Goal: Obtain resource: Download file/media

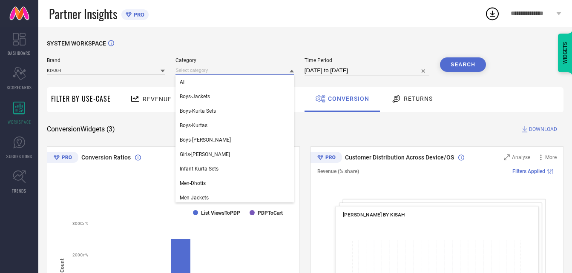
click at [244, 69] on input at bounding box center [234, 70] width 118 height 9
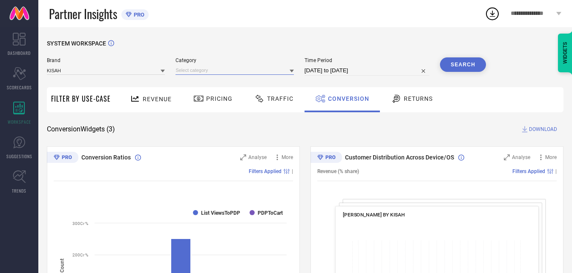
click at [241, 69] on input at bounding box center [234, 70] width 118 height 9
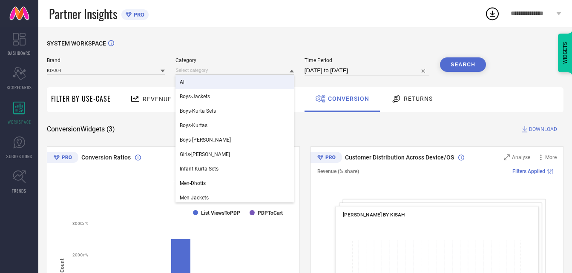
click at [216, 81] on div "All" at bounding box center [234, 82] width 118 height 14
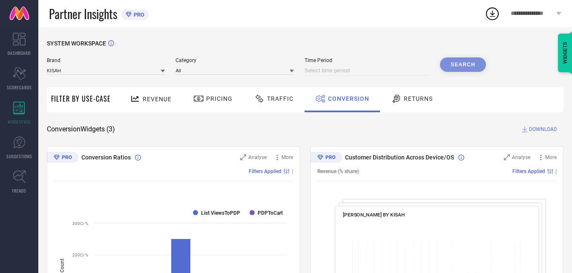
select select "9"
select select "2025"
select select "10"
select select "2025"
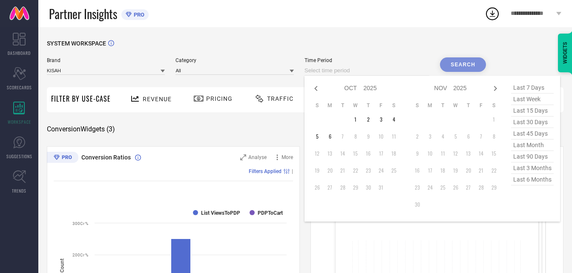
click at [398, 71] on input at bounding box center [366, 71] width 125 height 10
click at [317, 91] on icon at bounding box center [315, 88] width 3 height 5
select select "8"
select select "2025"
select select "9"
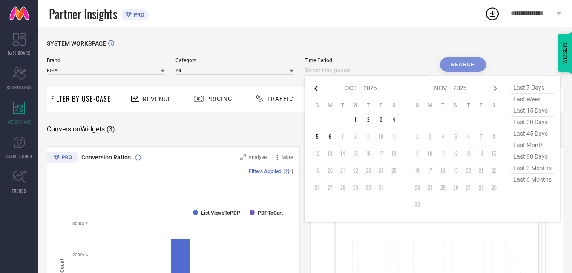
select select "2025"
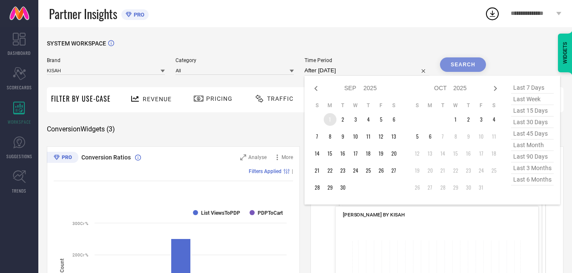
click at [331, 121] on td "1" at bounding box center [330, 119] width 13 height 13
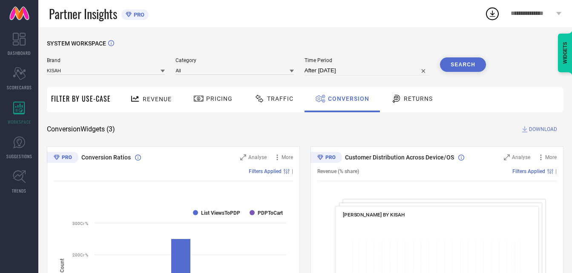
type input "[DATE] to [DATE]"
click at [471, 66] on button "Search" at bounding box center [463, 64] width 46 height 14
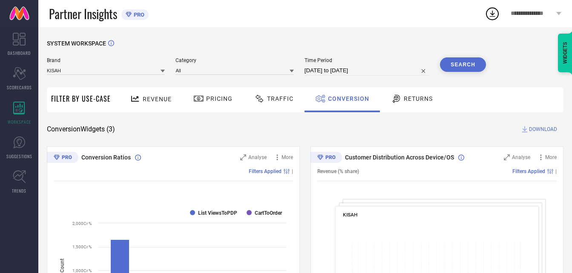
click at [469, 67] on button "Search" at bounding box center [463, 64] width 46 height 14
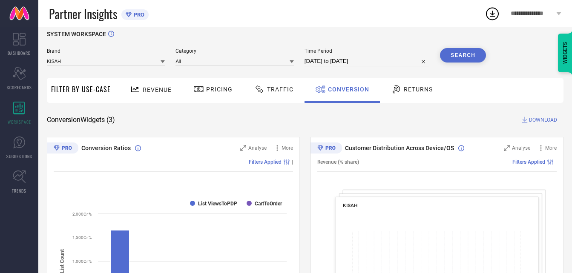
scroll to position [7, 0]
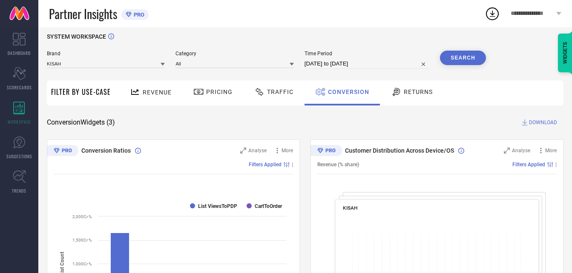
click at [462, 54] on button "Search" at bounding box center [463, 58] width 46 height 14
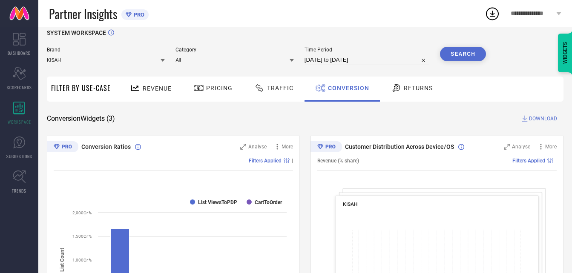
scroll to position [11, 0]
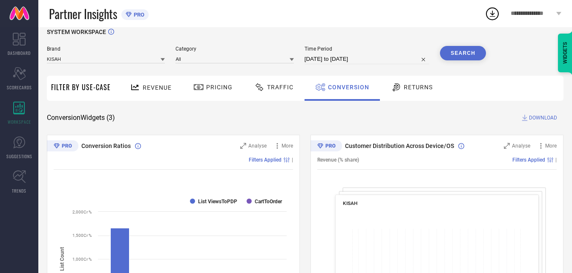
click at [533, 118] on span "DOWNLOAD" at bounding box center [543, 118] width 28 height 9
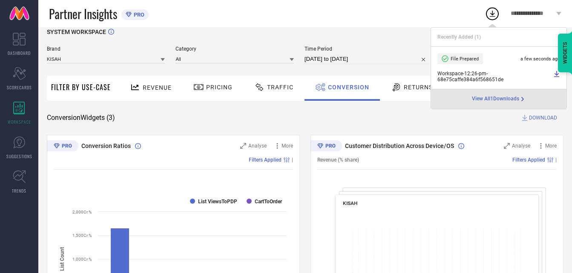
click at [557, 77] on icon at bounding box center [556, 74] width 5 height 6
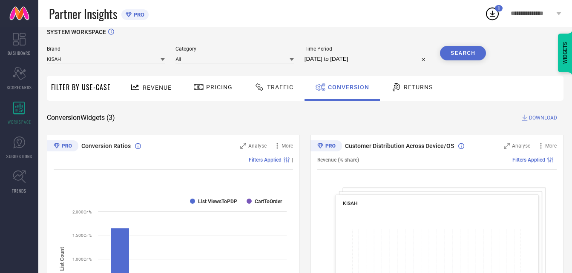
click at [320, 25] on div "Partner Insights PRO" at bounding box center [267, 13] width 436 height 27
